Goal: Information Seeking & Learning: Check status

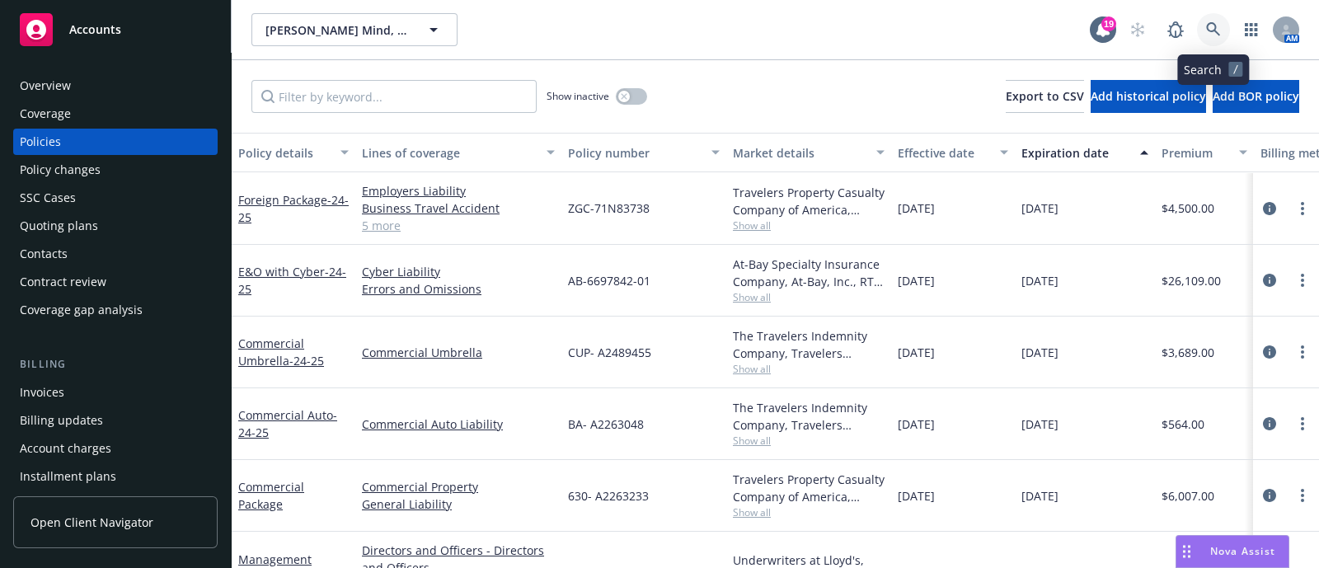
click at [1203, 23] on link at bounding box center [1213, 29] width 33 height 33
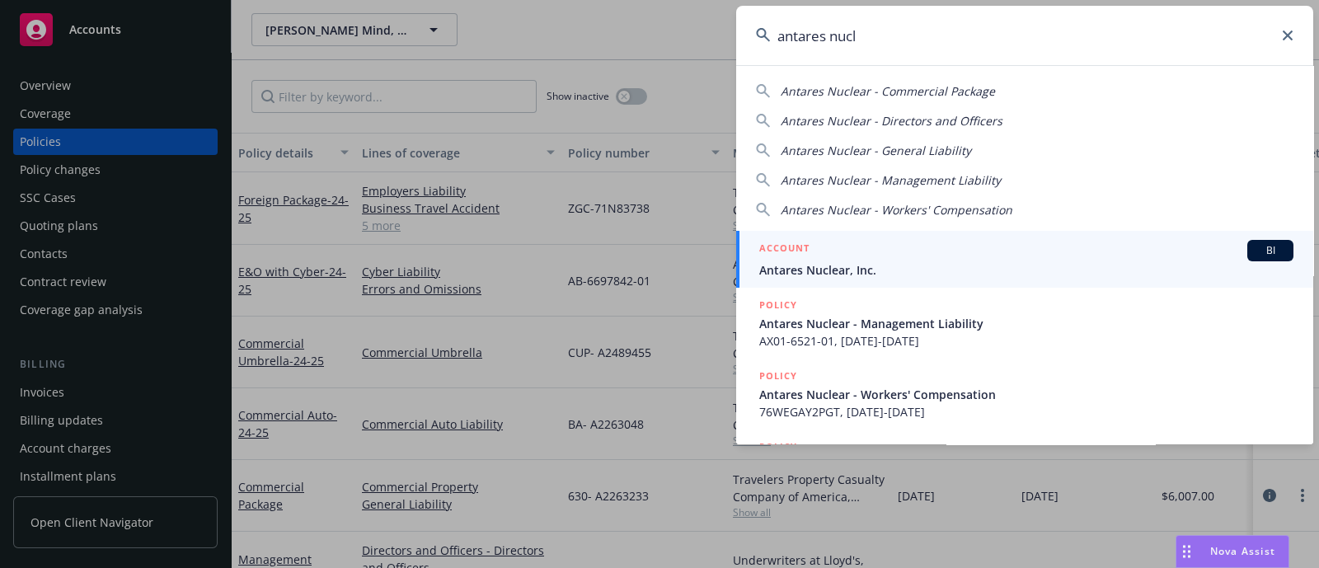
type input "antares nucl"
click at [849, 237] on link "ACCOUNT BI Antares Nuclear, Inc." at bounding box center [1024, 259] width 577 height 57
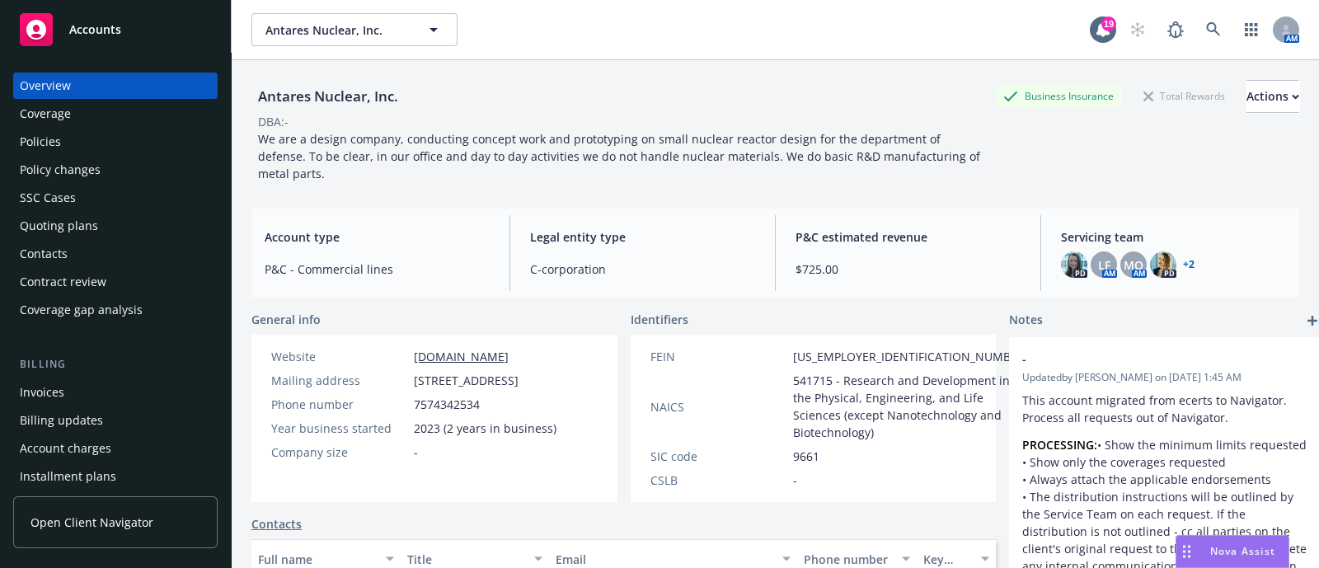
click at [144, 131] on div "Policies" at bounding box center [115, 142] width 191 height 26
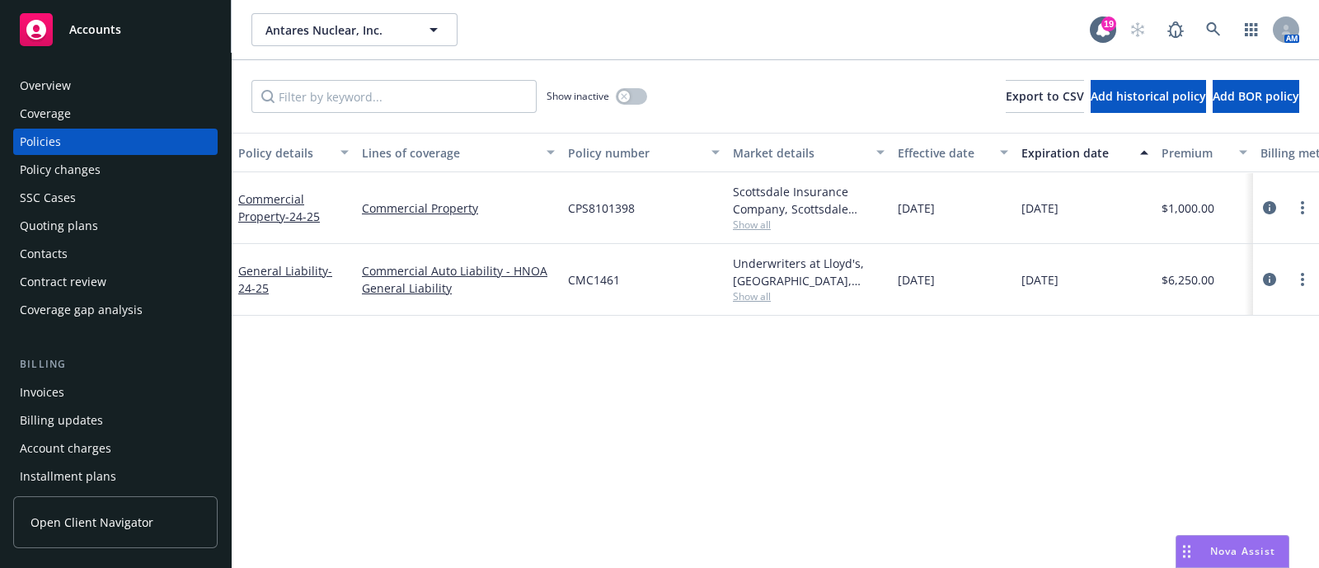
click at [744, 228] on span "Show all" at bounding box center [809, 225] width 152 height 14
drag, startPoint x: 1007, startPoint y: 346, endPoint x: 748, endPoint y: 302, distance: 263.3
click at [748, 302] on div "Policy details Lines of coverage Policy number Market details Effective date Ex…" at bounding box center [775, 350] width 1087 height 435
click at [748, 302] on span "Show all" at bounding box center [809, 296] width 152 height 14
click at [1268, 208] on icon "circleInformation" at bounding box center [1269, 207] width 13 height 13
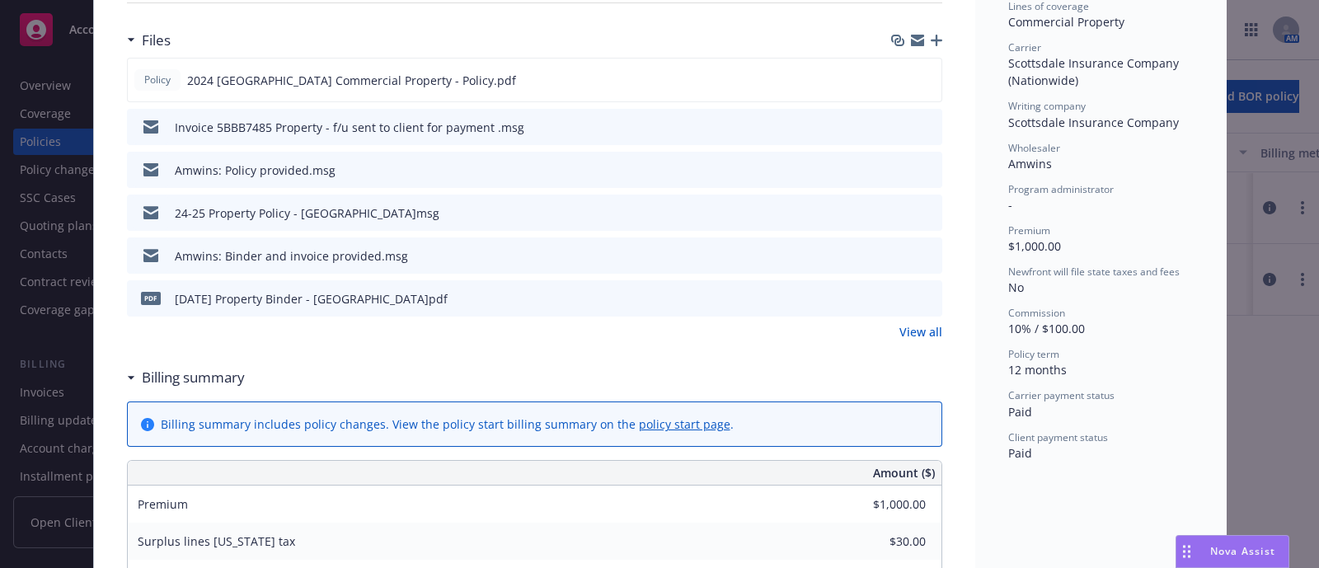
scroll to position [467, 0]
click at [921, 253] on icon "preview file" at bounding box center [926, 254] width 15 height 12
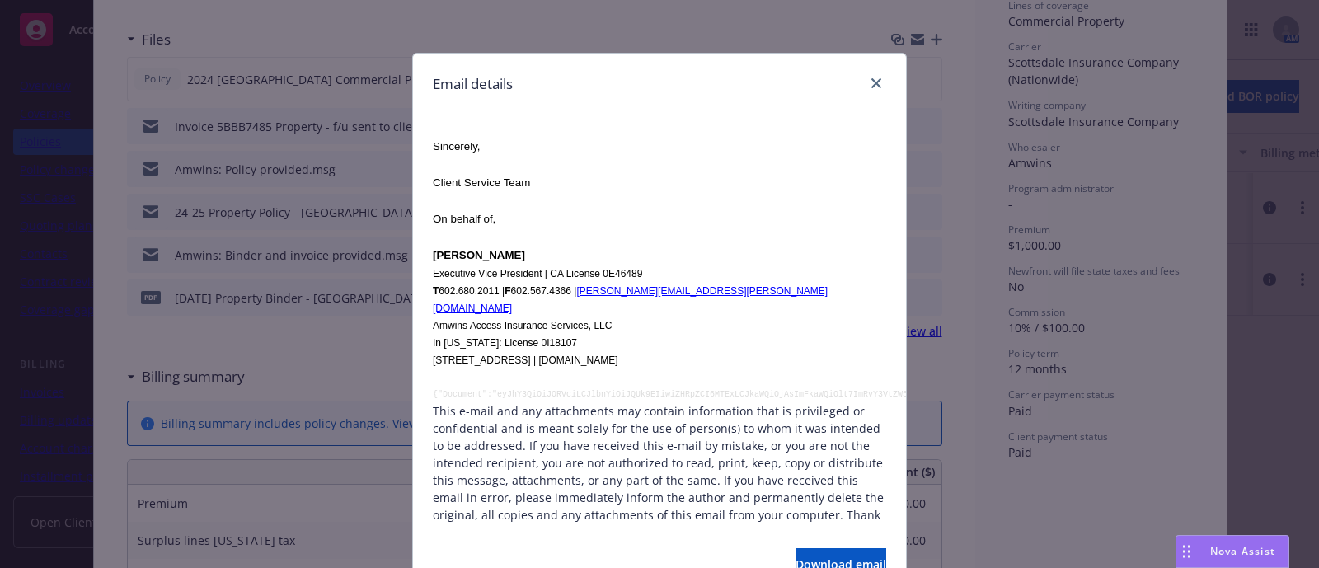
scroll to position [1594, 0]
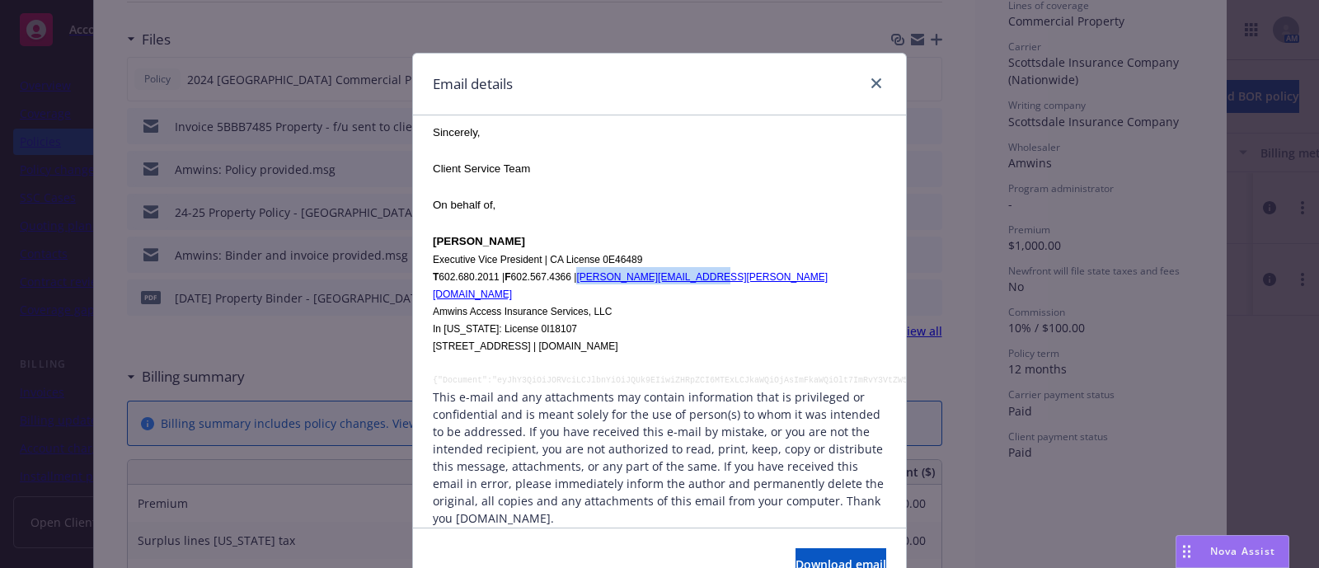
drag, startPoint x: 705, startPoint y: 270, endPoint x: 580, endPoint y: 278, distance: 124.7
click at [580, 278] on p "T 602.680.2011 | F 602.567.4366 | [PERSON_NAME][EMAIL_ADDRESS][PERSON_NAME][DOM…" at bounding box center [659, 284] width 453 height 35
copy link "[PERSON_NAME][EMAIL_ADDRESS][PERSON_NAME][DOMAIN_NAME]"
click at [968, 408] on div "Email details Antares Nuclear, Inc. - Binder [DATE] 5:43 PM From: [EMAIL_ADDRES…" at bounding box center [659, 284] width 1319 height 568
click at [872, 89] on link "close" at bounding box center [876, 83] width 20 height 20
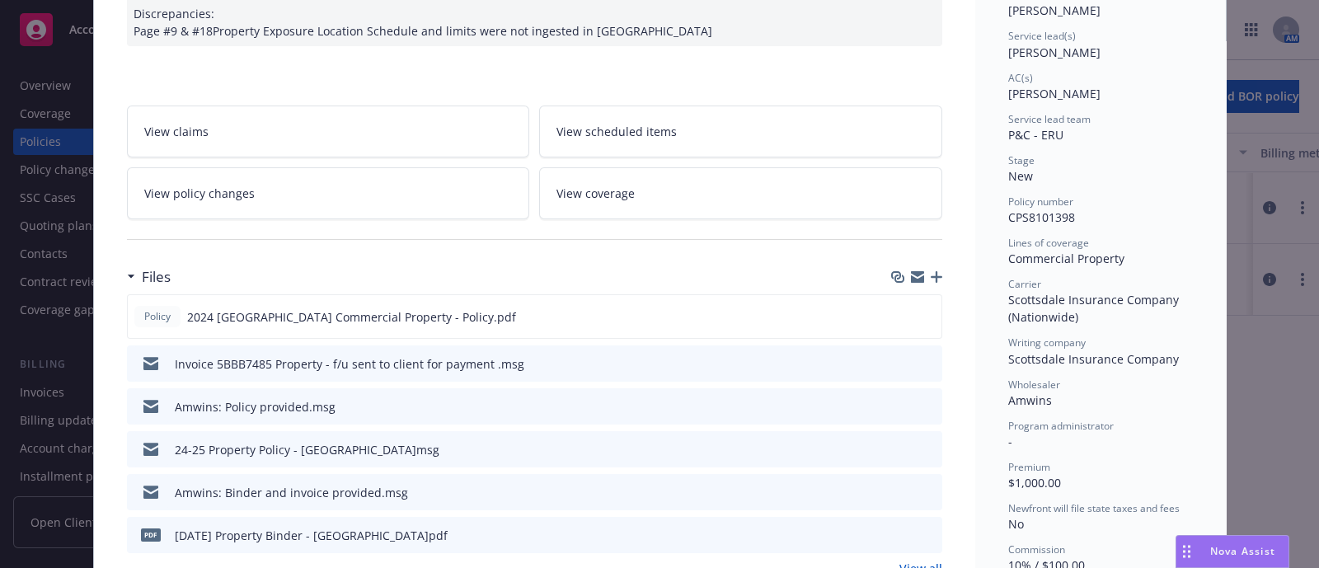
scroll to position [0, 0]
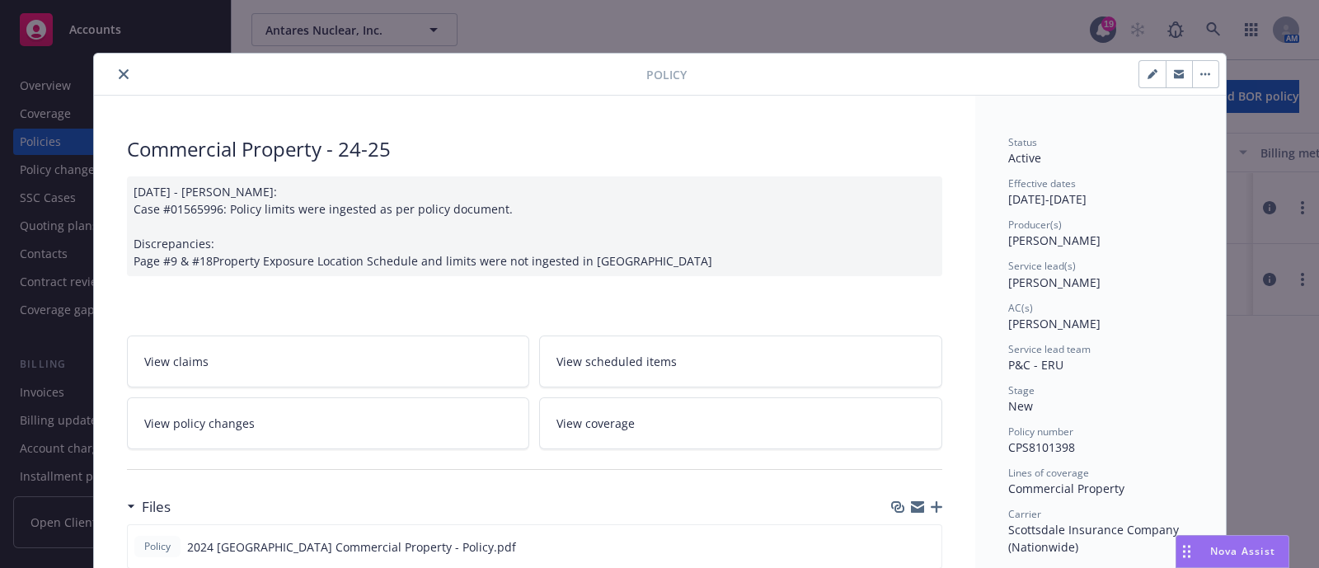
click at [114, 66] on button "close" at bounding box center [124, 74] width 20 height 20
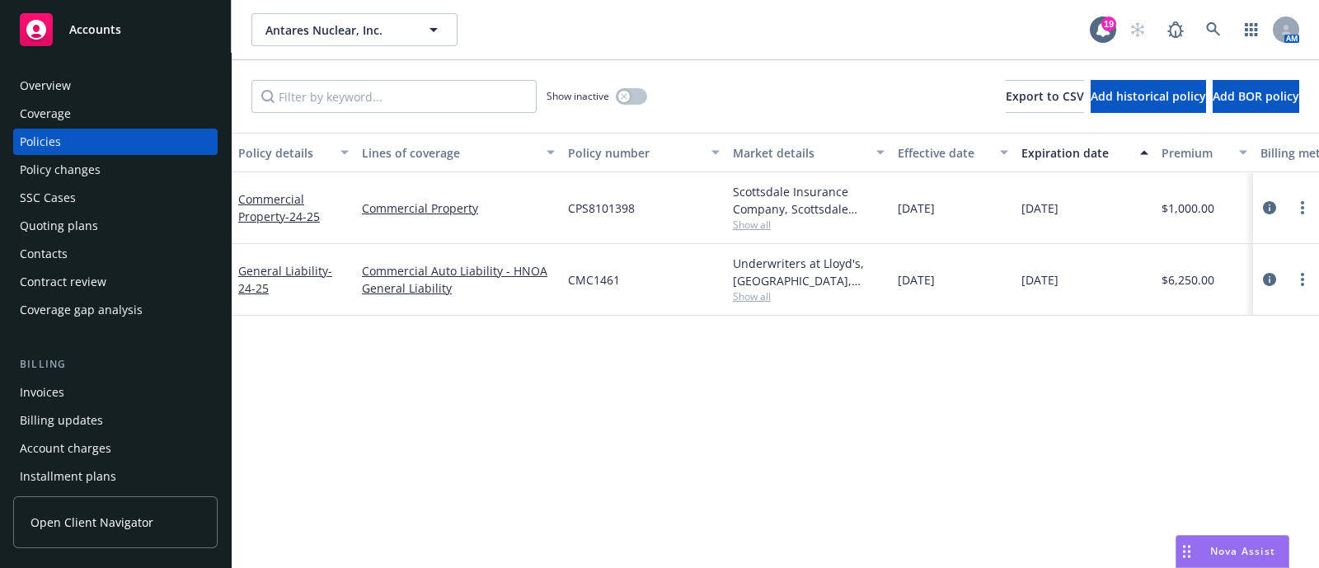
click at [77, 91] on div "Overview" at bounding box center [115, 86] width 191 height 26
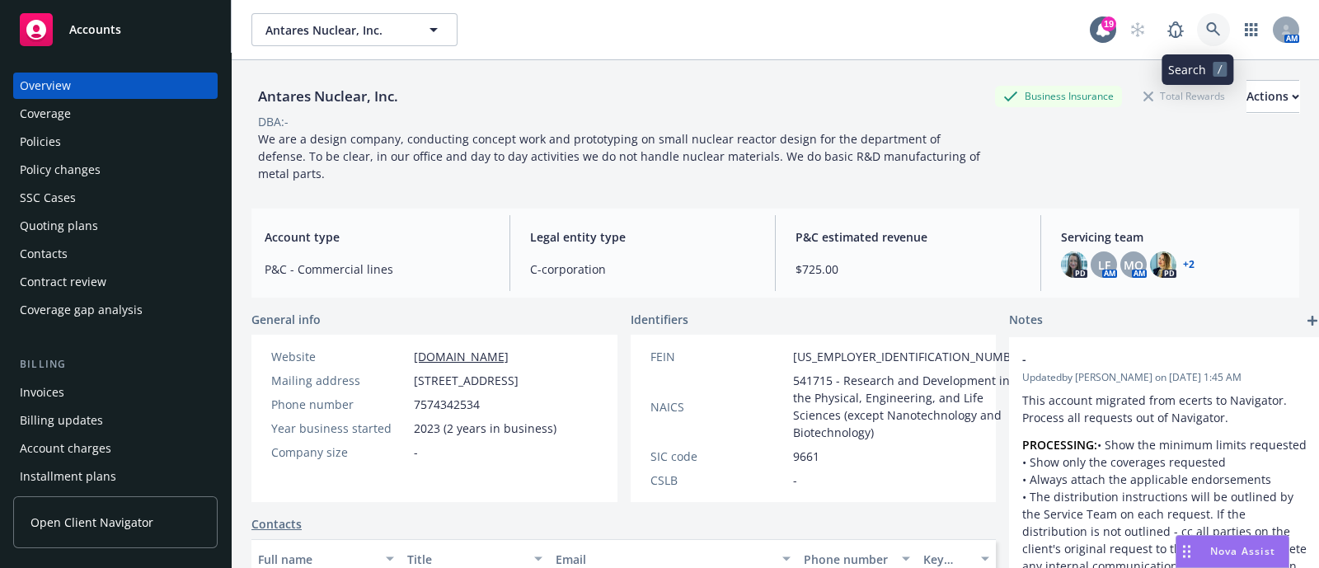
click at [1209, 26] on link at bounding box center [1213, 29] width 33 height 33
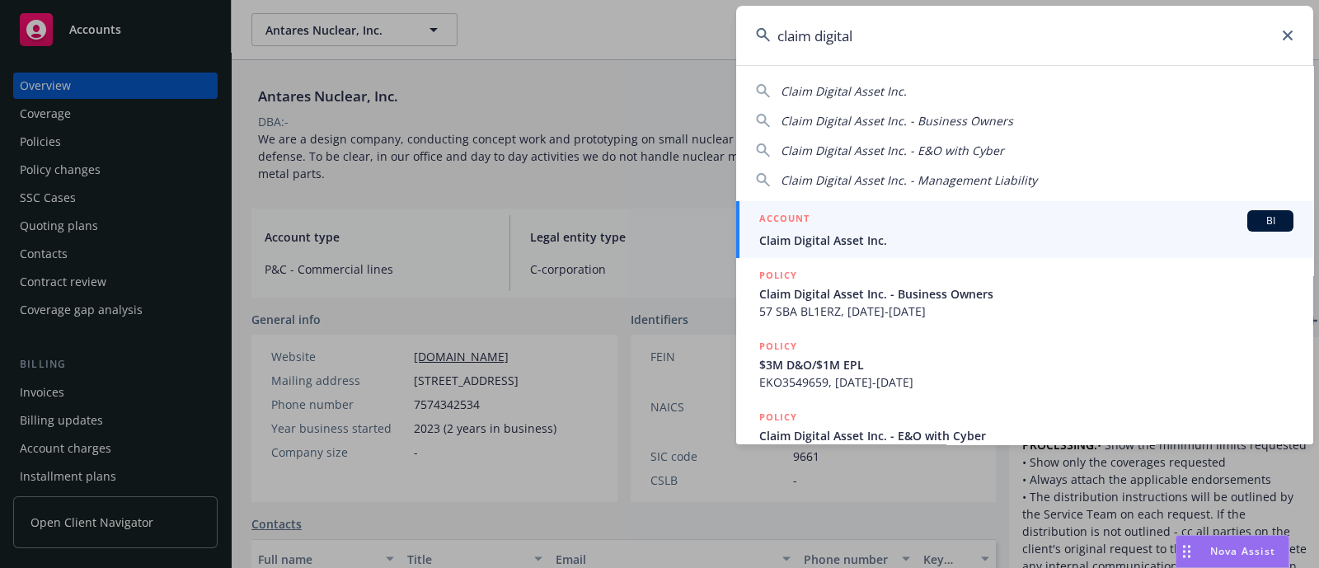
type input "claim digital"
click at [922, 241] on span "Claim Digital Asset Inc." at bounding box center [1026, 240] width 534 height 17
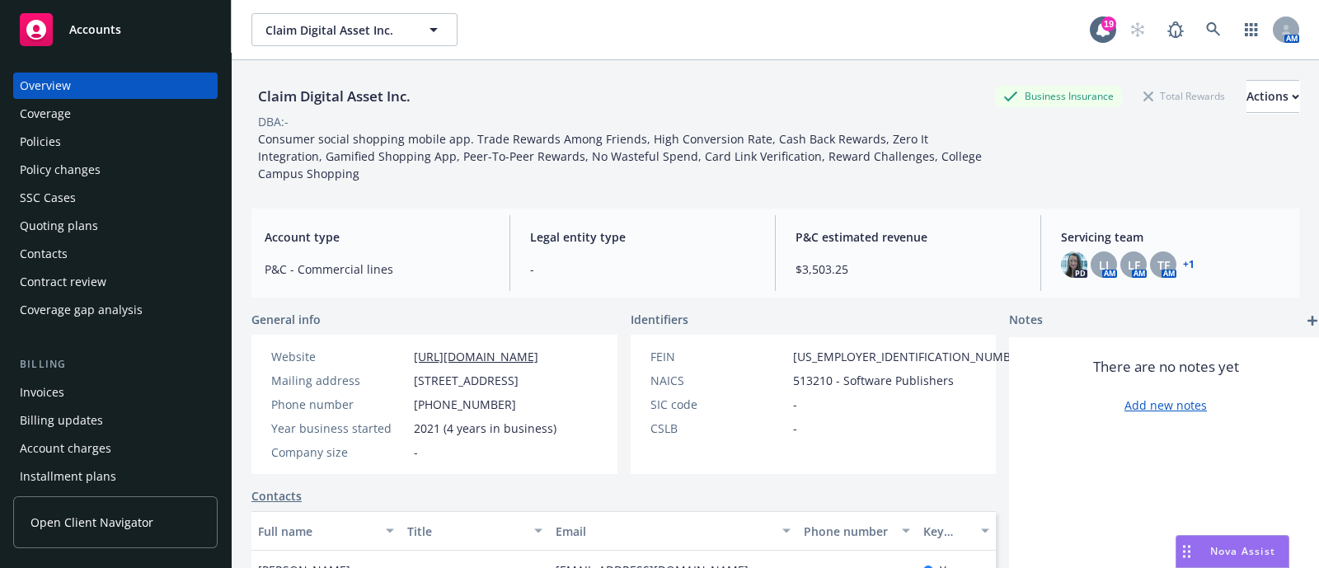
click at [96, 225] on div "Quoting plans" at bounding box center [115, 226] width 191 height 26
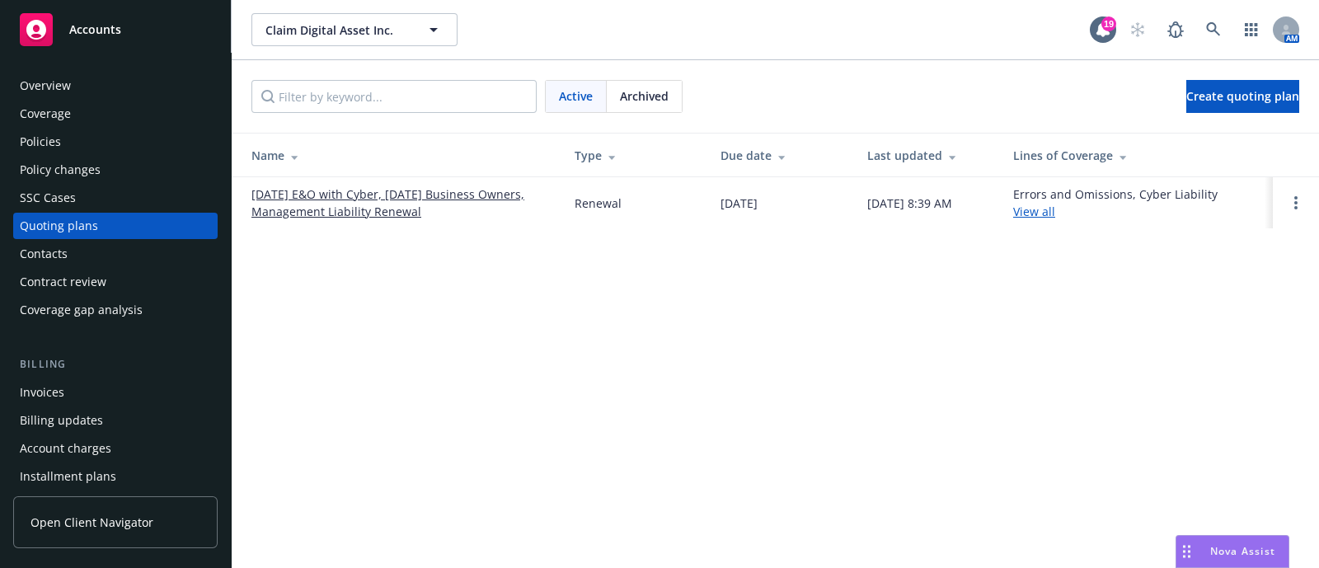
click at [654, 109] on div "Archived" at bounding box center [644, 96] width 75 height 31
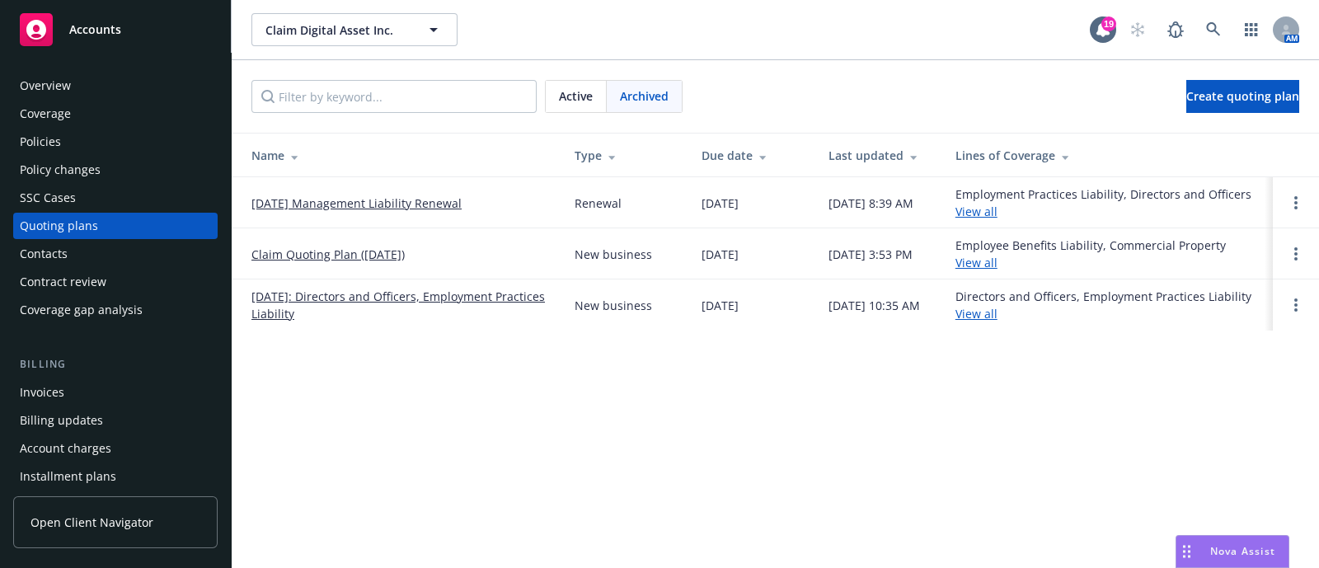
click at [301, 315] on link "[DATE]: Directors and Officers, Employment Practices Liability" at bounding box center [399, 305] width 297 height 35
